Goal: Task Accomplishment & Management: Manage account settings

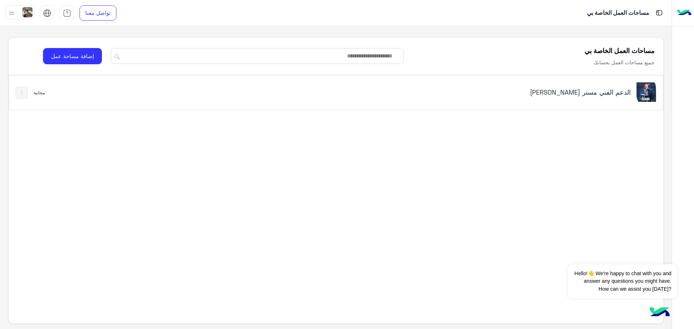
click at [89, 94] on div "الدعم الفني مستر [PERSON_NAME]" at bounding box center [336, 93] width 654 height 34
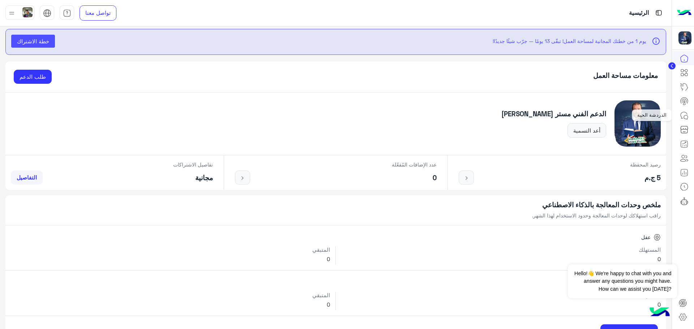
click at [680, 116] on icon at bounding box center [684, 115] width 9 height 9
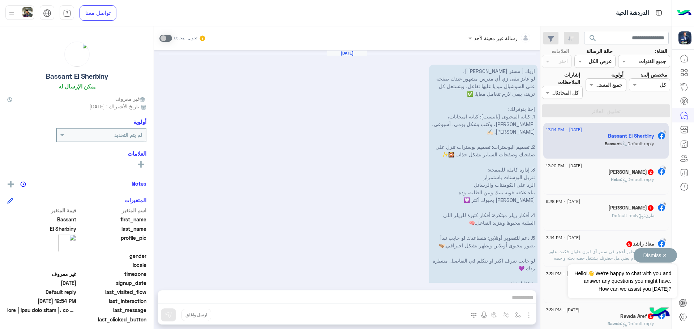
click at [665, 257] on button "Dismiss ✕" at bounding box center [654, 255] width 43 height 14
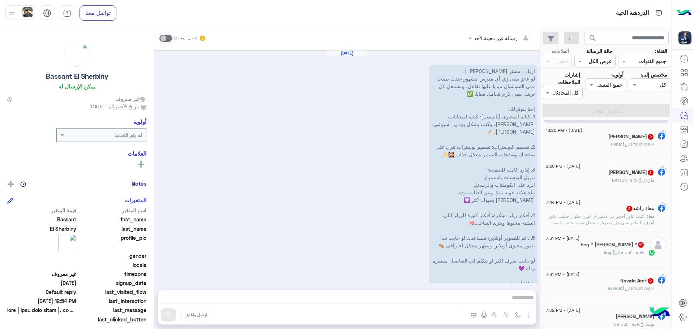
scroll to position [36, 0]
click at [580, 248] on div "Eng “ [PERSON_NAME] “ 11" at bounding box center [595, 245] width 99 height 8
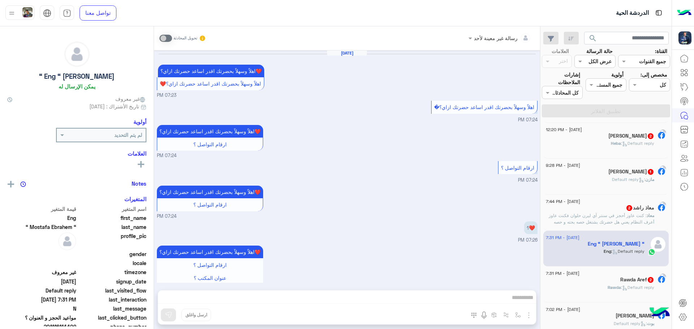
scroll to position [453, 0]
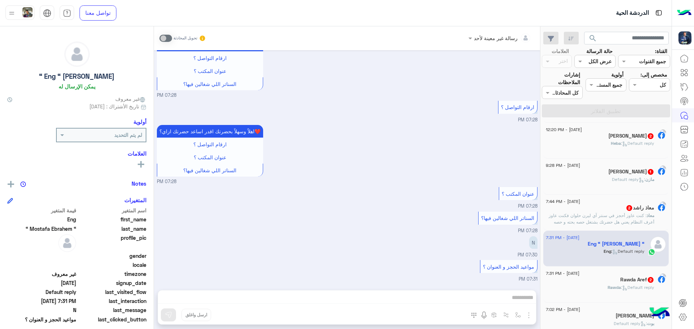
click at [421, 297] on div "رسالة غير معينة لأحد تحويل المحادثة [DATE] اهلاً وسهلاً بحضرتك اقدر اساعد حضرتك…" at bounding box center [347, 179] width 386 height 306
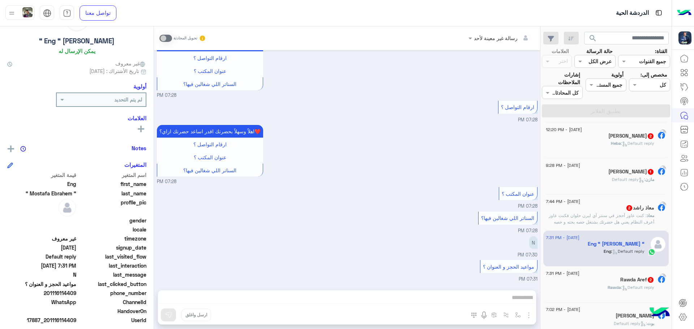
scroll to position [36, 0]
click at [119, 96] on input "text" at bounding box center [112, 99] width 60 height 8
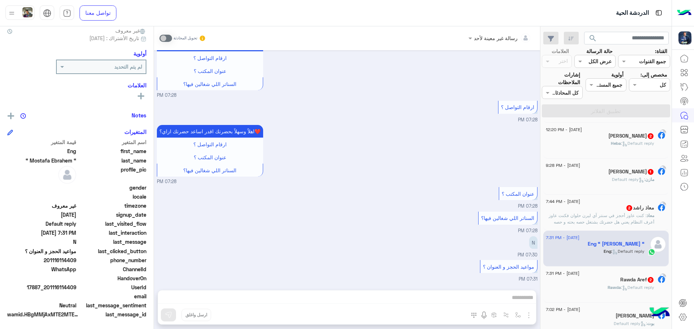
scroll to position [69, 0]
click at [233, 309] on div "رسالة غير معينة لأحد تحويل المحادثة [DATE] اهلاً وسهلاً بحضرتك اقدر اساعد حضرتك…" at bounding box center [347, 179] width 386 height 306
click at [244, 311] on div "رسالة غير معينة لأحد تحويل المحادثة [DATE] اهلاً وسهلاً بحضرتك اقدر اساعد حضرتك…" at bounding box center [347, 179] width 386 height 306
click at [270, 304] on div "رسالة غير معينة لأحد تحويل المحادثة [DATE] اهلاً وسهلاً بحضرتك اقدر اساعد حضرتك…" at bounding box center [347, 179] width 386 height 306
click at [272, 297] on div "رسالة غير معينة لأحد تحويل المحادثة [DATE] اهلاً وسهلاً بحضرتك اقدر اساعد حضرتك…" at bounding box center [347, 179] width 386 height 306
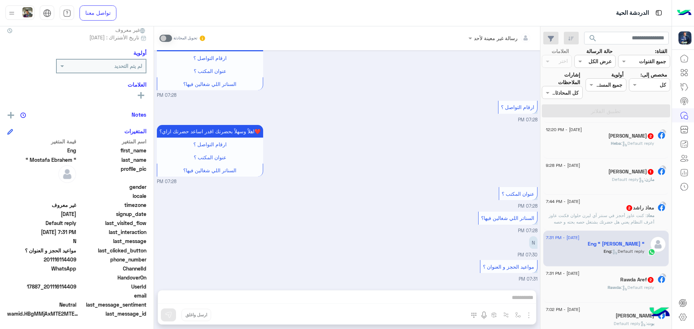
click at [276, 297] on div "رسالة غير معينة لأحد تحويل المحادثة [DATE] اهلاً وسهلاً بحضرتك اقدر اساعد حضرتك…" at bounding box center [347, 179] width 386 height 306
drag, startPoint x: 518, startPoint y: 298, endPoint x: 538, endPoint y: 306, distance: 21.7
click at [517, 298] on div "رسالة غير معينة لأحد تحويل المحادثة [DATE] اهلاً وسهلاً بحضرتك اقدر اساعد حضرتك…" at bounding box center [347, 179] width 386 height 306
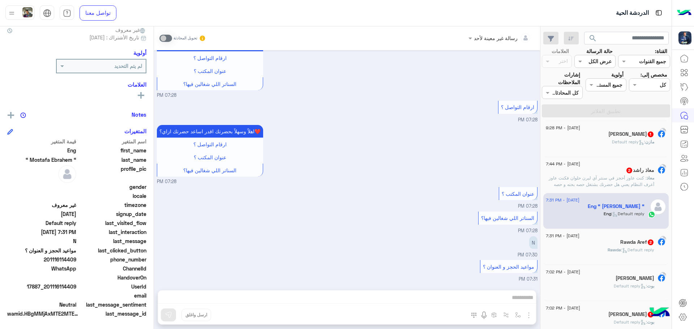
scroll to position [82, 0]
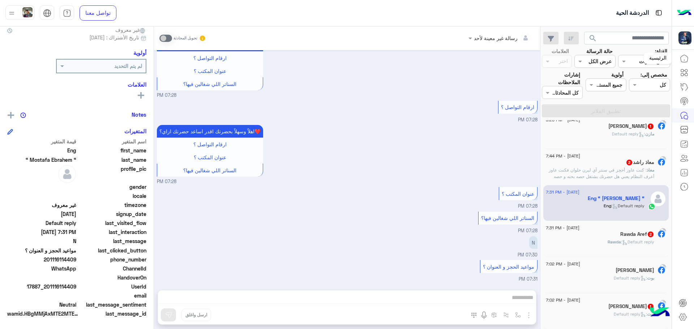
click at [687, 62] on icon at bounding box center [683, 58] width 7 height 7
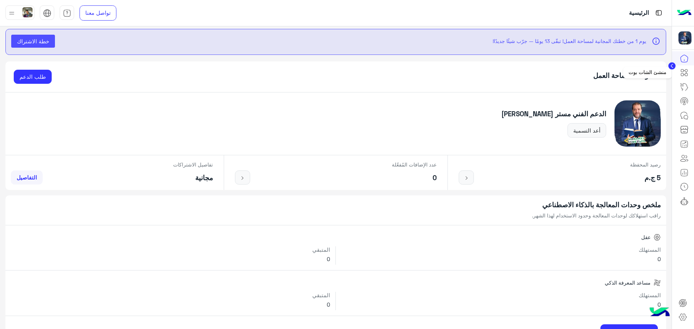
click at [684, 76] on icon at bounding box center [684, 72] width 9 height 9
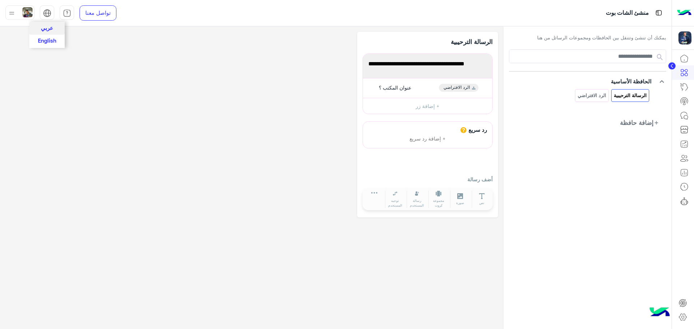
click at [50, 40] on span "English" at bounding box center [47, 40] width 18 height 7
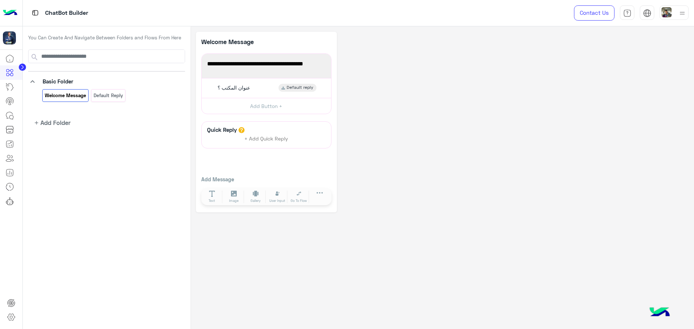
click at [24, 66] on circle at bounding box center [22, 67] width 7 height 7
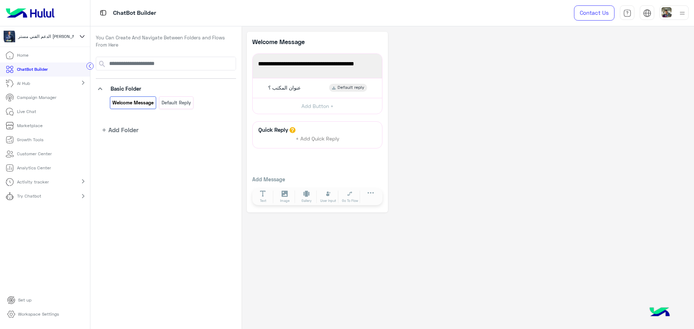
click at [46, 55] on li "Home" at bounding box center [45, 55] width 90 height 14
click at [9, 49] on link "Home" at bounding box center [17, 55] width 34 height 14
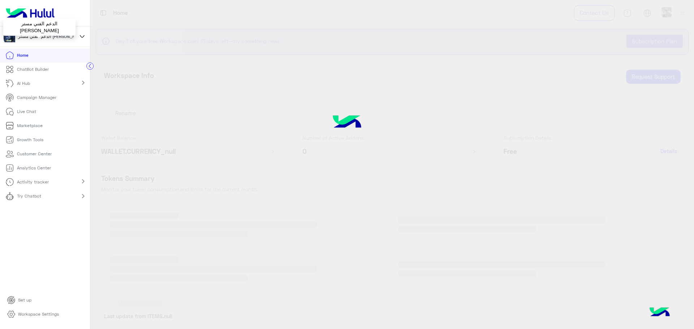
click at [28, 39] on span "الدعم الفني مستر [PERSON_NAME]" at bounding box center [51, 36] width 67 height 7
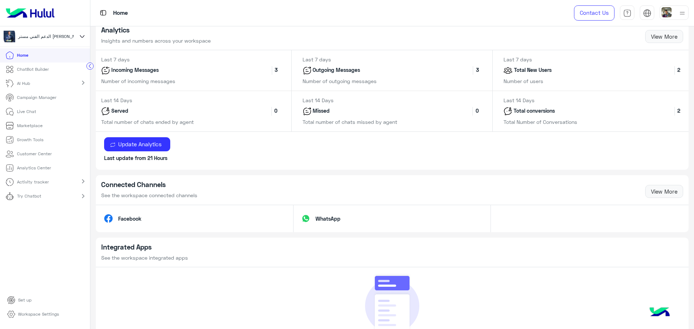
scroll to position [361, 0]
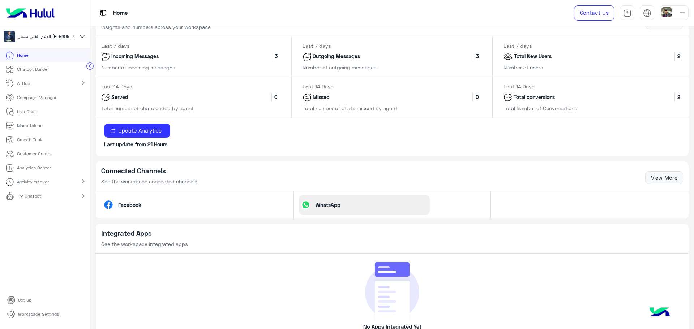
click at [337, 204] on p "WhatsApp" at bounding box center [328, 205] width 36 height 8
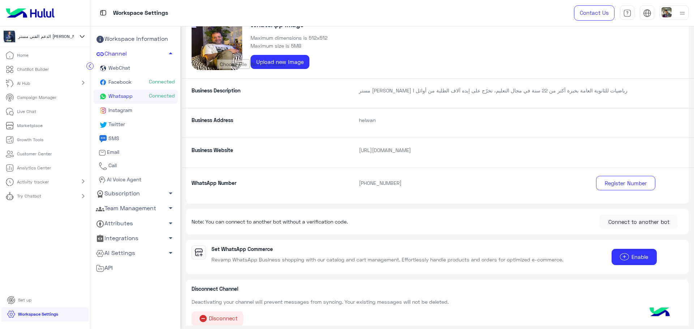
scroll to position [61, 0]
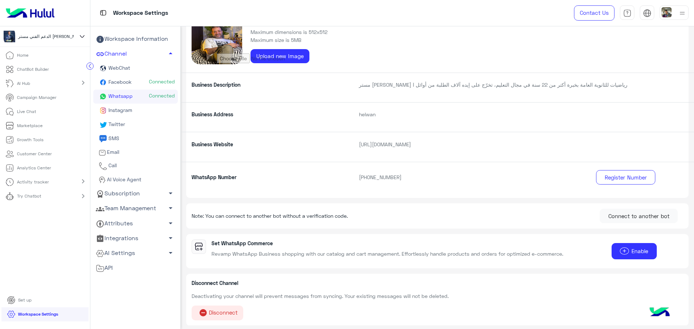
click at [231, 312] on button "do_not_disturb_on Disconnect" at bounding box center [218, 313] width 52 height 15
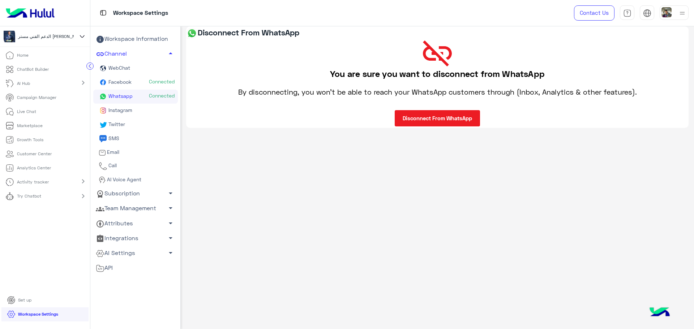
click at [452, 119] on button "Disconnect From WhatsApp" at bounding box center [437, 118] width 85 height 16
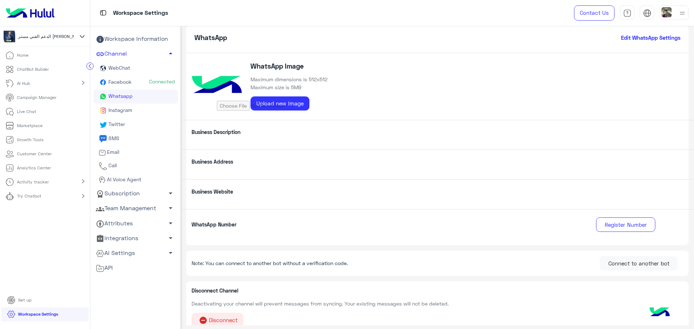
scroll to position [14, 0]
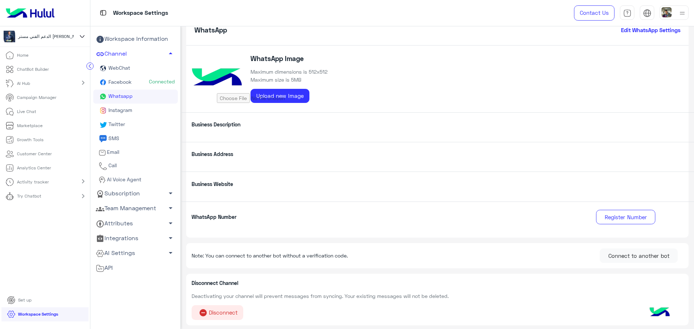
click at [205, 317] on span "do_not_disturb_on" at bounding box center [203, 313] width 12 height 9
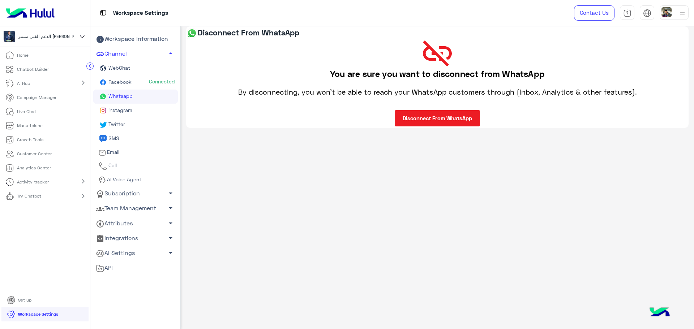
click at [437, 117] on button "Disconnect From WhatsApp" at bounding box center [437, 118] width 85 height 16
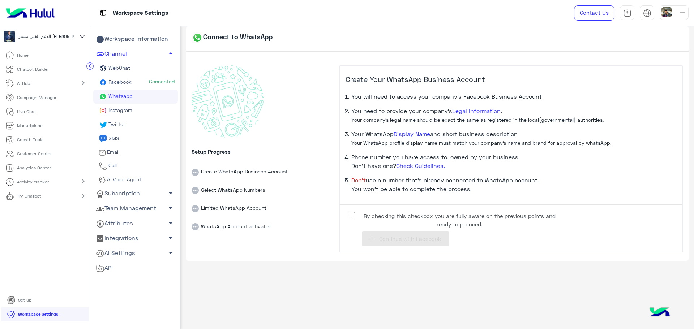
click at [364, 215] on span "By checking this checkbox you are fully aware on the previous points and ready …" at bounding box center [459, 220] width 197 height 16
click at [382, 274] on div "Connect to WhatsApp Setup Progress Create WhatsApp Business Account Select What…" at bounding box center [437, 176] width 513 height 300
click at [412, 274] on div "Connect to WhatsApp Setup Progress Create WhatsApp Business Account Select What…" at bounding box center [437, 176] width 513 height 300
click at [626, 83] on h5 "Create Your WhatsApp Business Account" at bounding box center [510, 82] width 331 height 14
